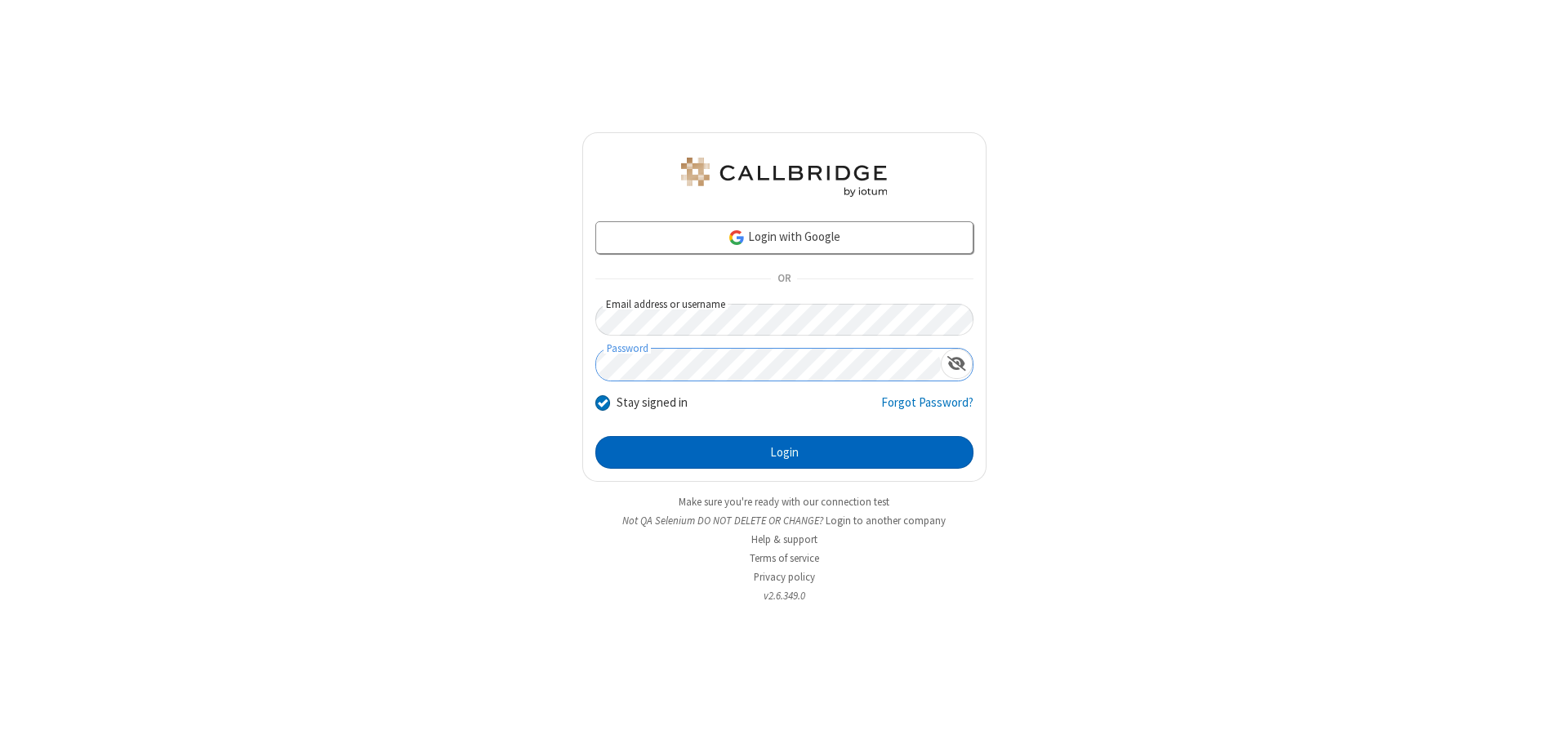
click at [784, 452] on button "Login" at bounding box center [784, 452] width 378 height 33
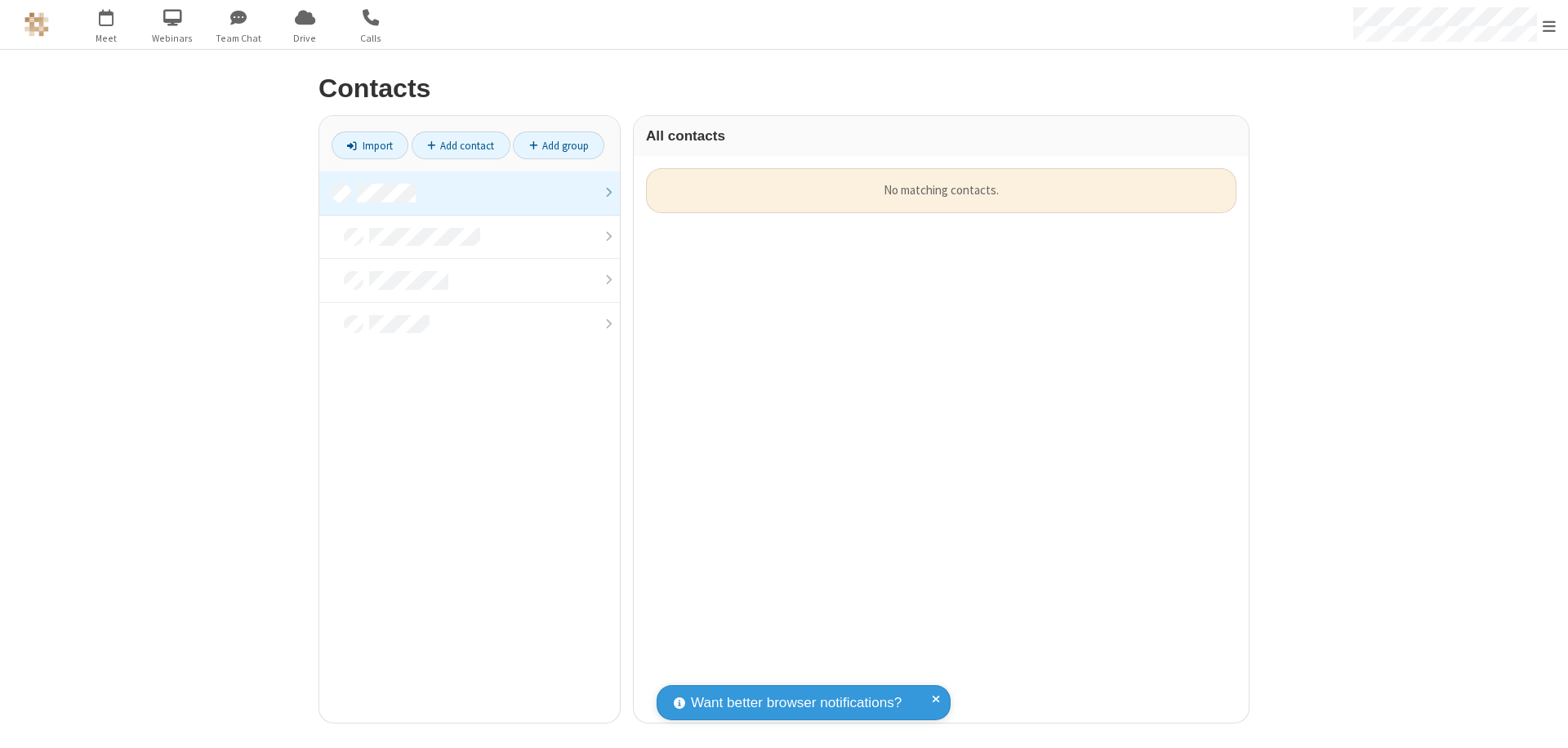
scroll to position [555, 603]
click at [470, 193] on link at bounding box center [469, 193] width 300 height 44
click at [370, 145] on link "Import" at bounding box center [369, 145] width 77 height 28
